Goal: Task Accomplishment & Management: Manage account settings

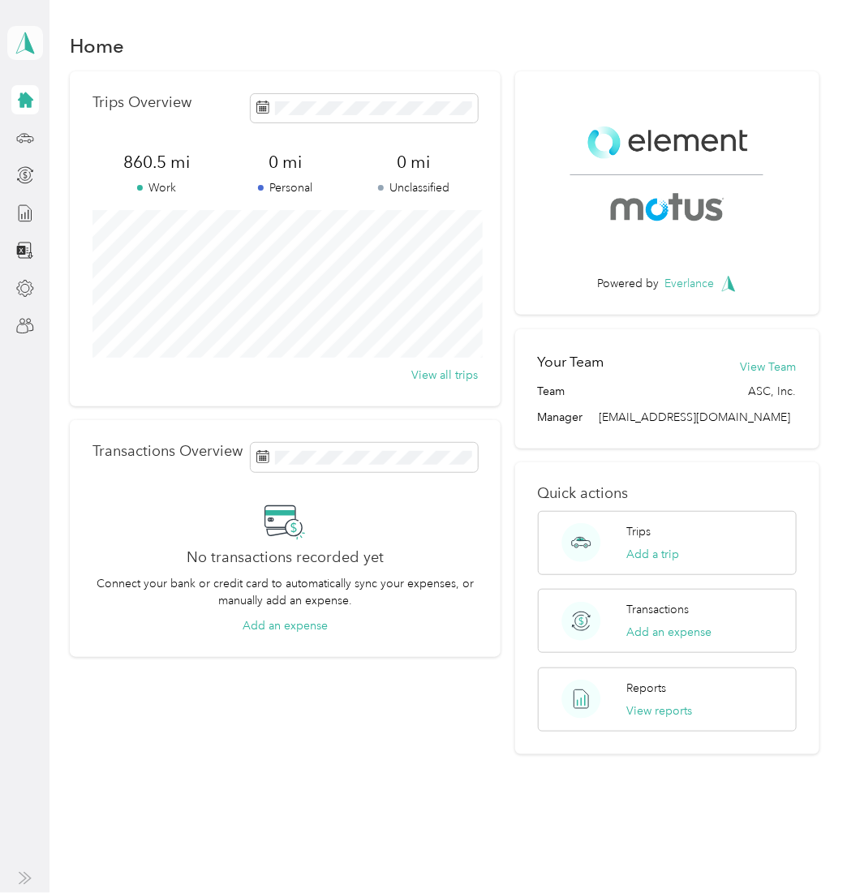
click at [19, 39] on icon at bounding box center [25, 43] width 24 height 23
click at [119, 210] on div "Log out" at bounding box center [178, 206] width 319 height 28
